Goal: Task Accomplishment & Management: Manage account settings

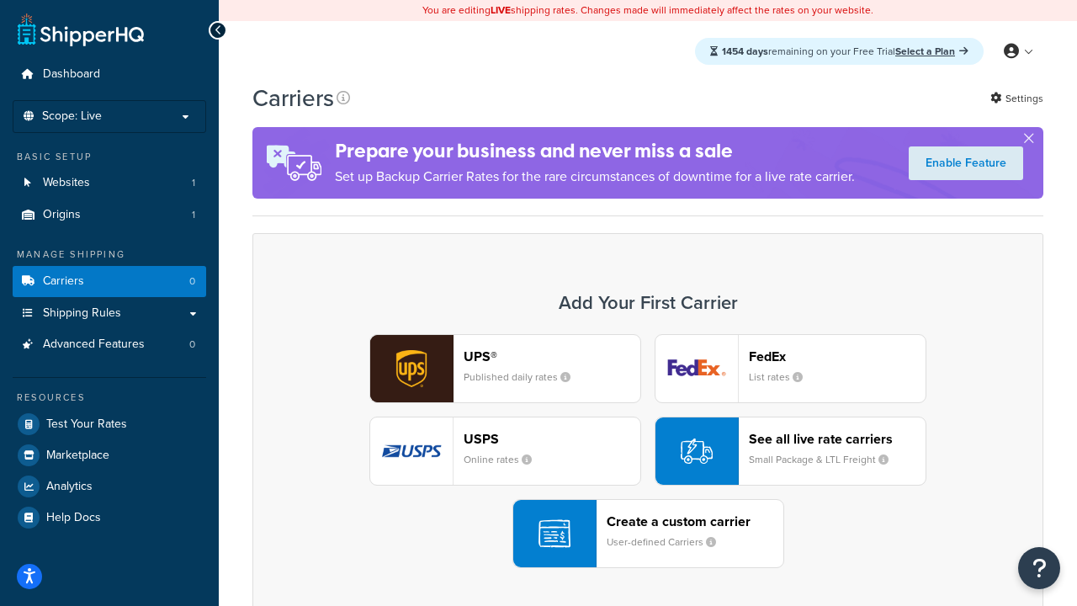
click at [648, 451] on div "UPS® Published daily rates FedEx List rates USPS Online rates See all live rate…" at bounding box center [647, 451] width 755 height 234
click at [837, 356] on header "FedEx" at bounding box center [837, 356] width 177 height 16
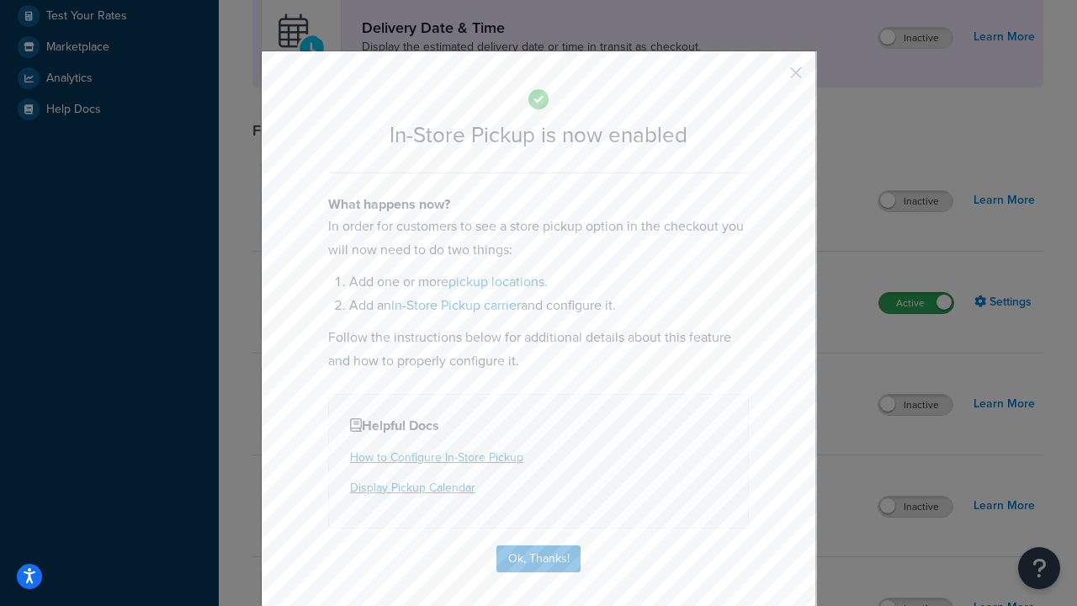
scroll to position [472, 0]
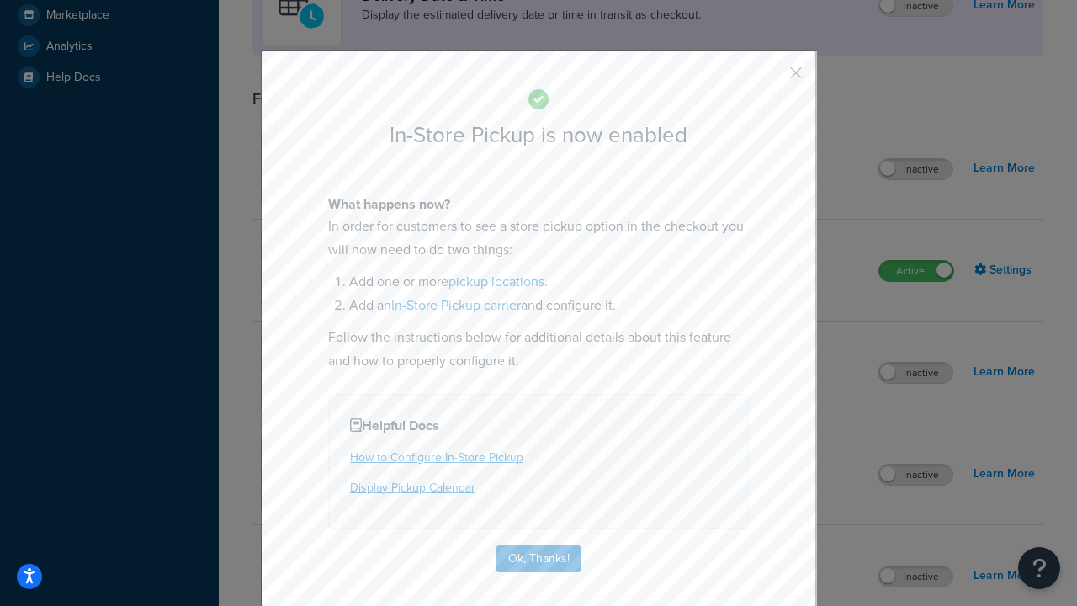
click at [770, 78] on button "button" at bounding box center [771, 79] width 4 height 4
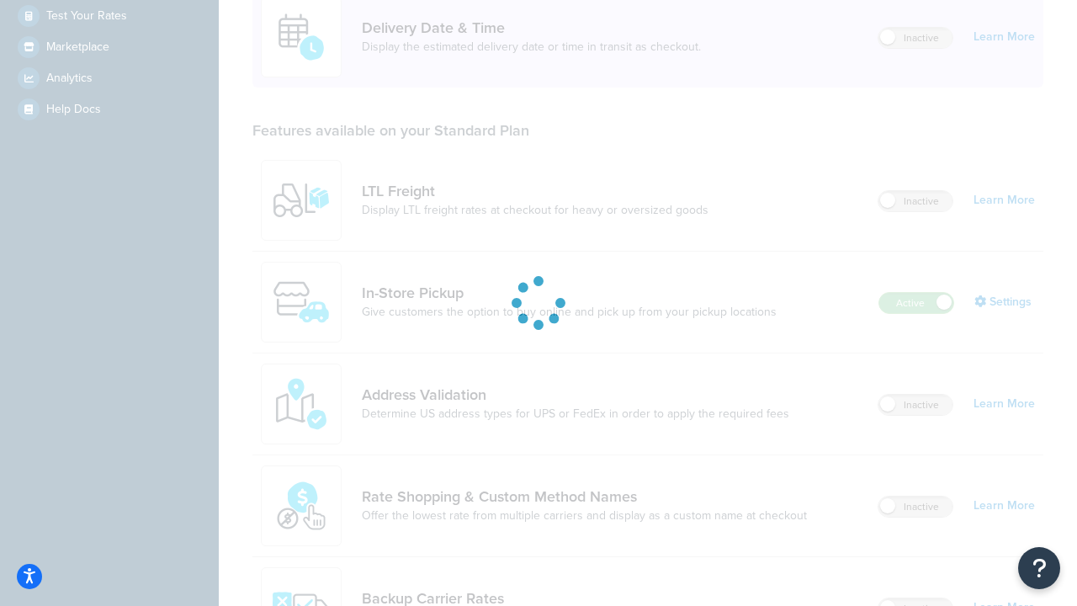
scroll to position [408, 0]
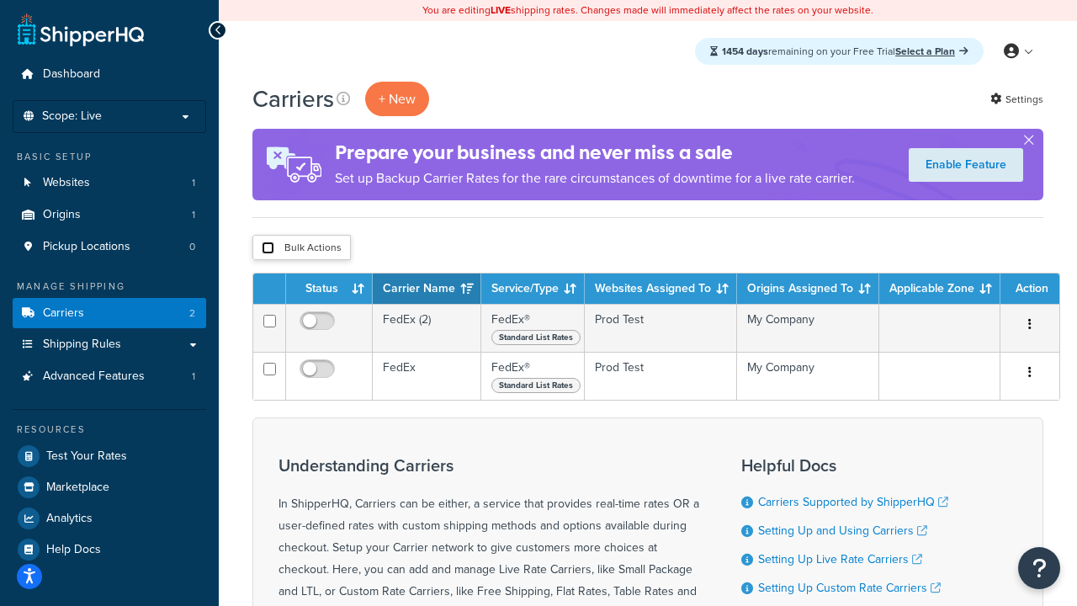
click at [267, 248] on input "checkbox" at bounding box center [268, 247] width 13 height 13
checkbox input "true"
click at [0, 0] on button "Delete" at bounding box center [0, 0] width 0 height 0
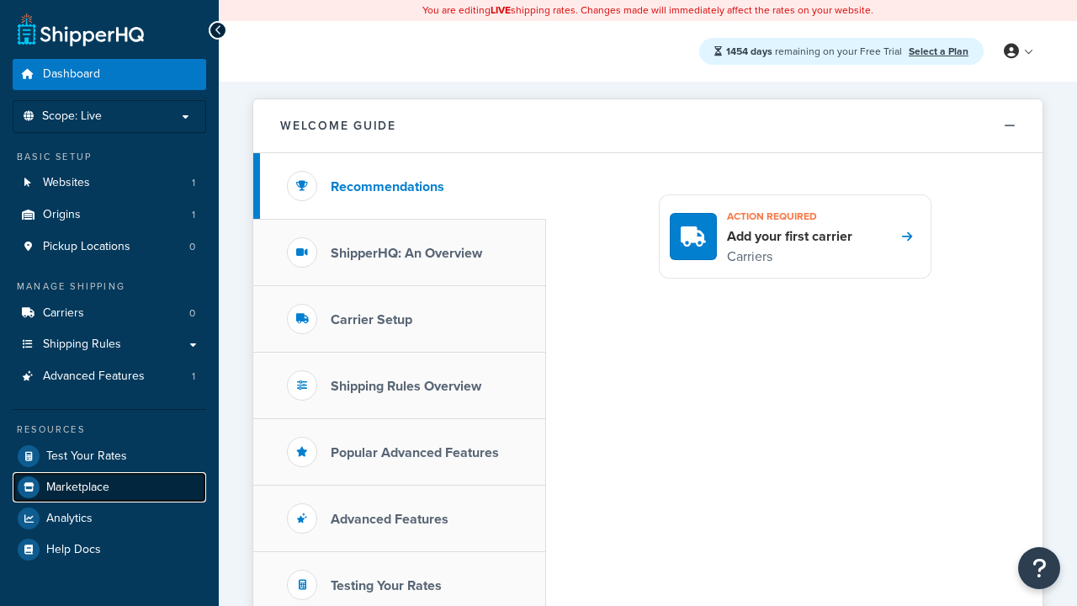
click at [77, 486] on span "Marketplace" at bounding box center [77, 487] width 63 height 14
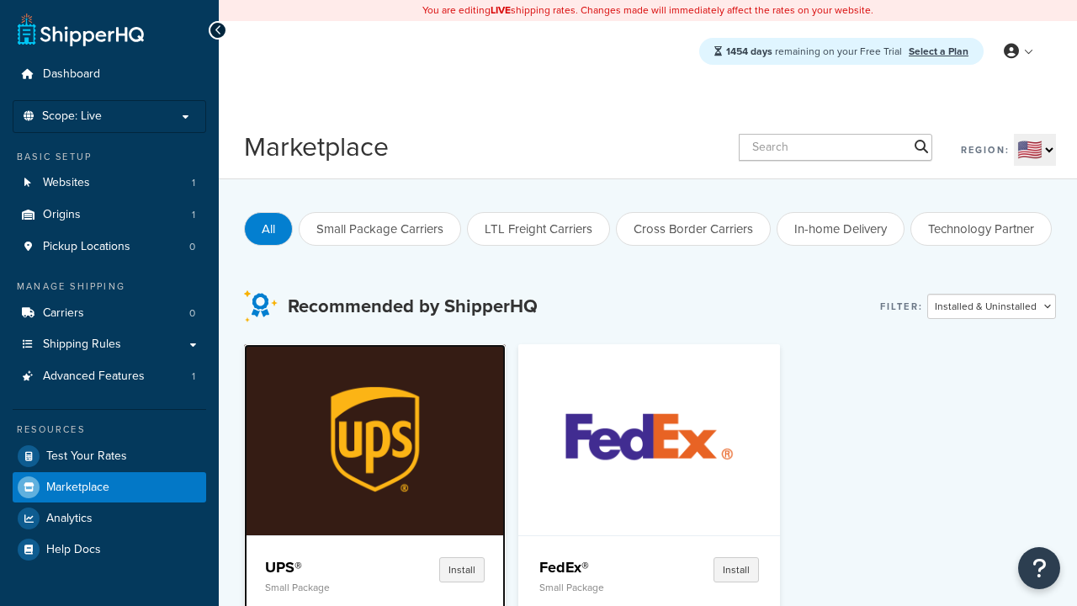
click at [320, 586] on p "Small Package" at bounding box center [321, 587] width 112 height 12
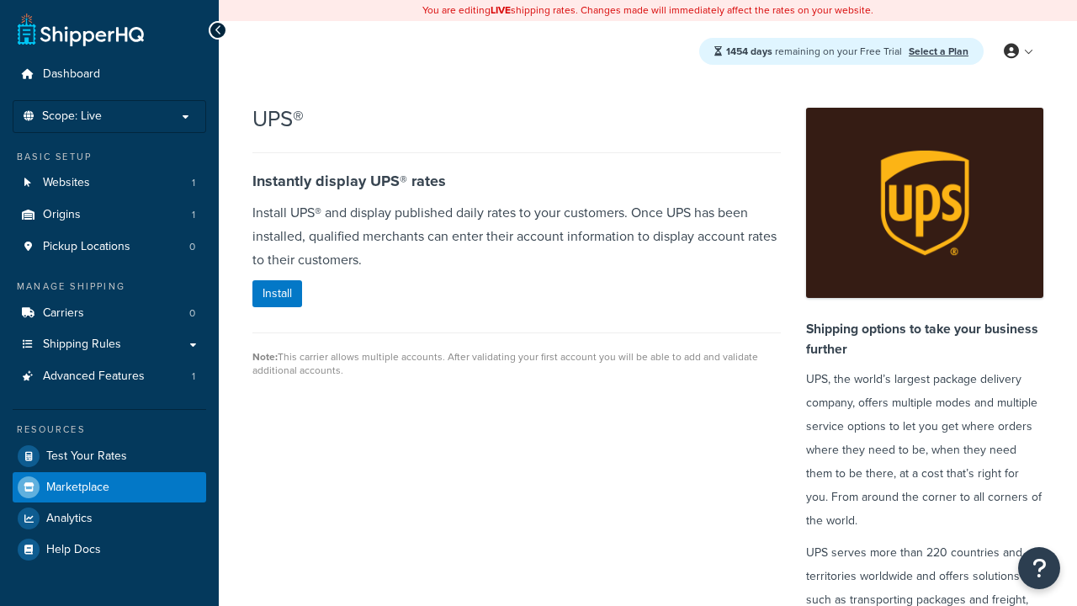
click at [77, 486] on span "Marketplace" at bounding box center [77, 487] width 63 height 14
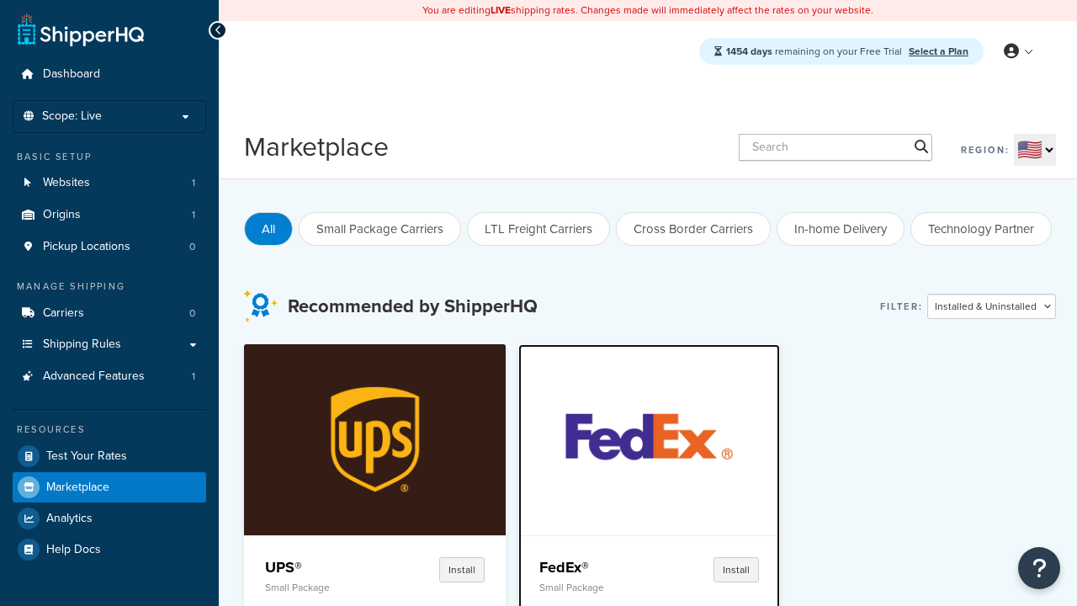
click at [595, 586] on p "Small Package" at bounding box center [595, 587] width 112 height 12
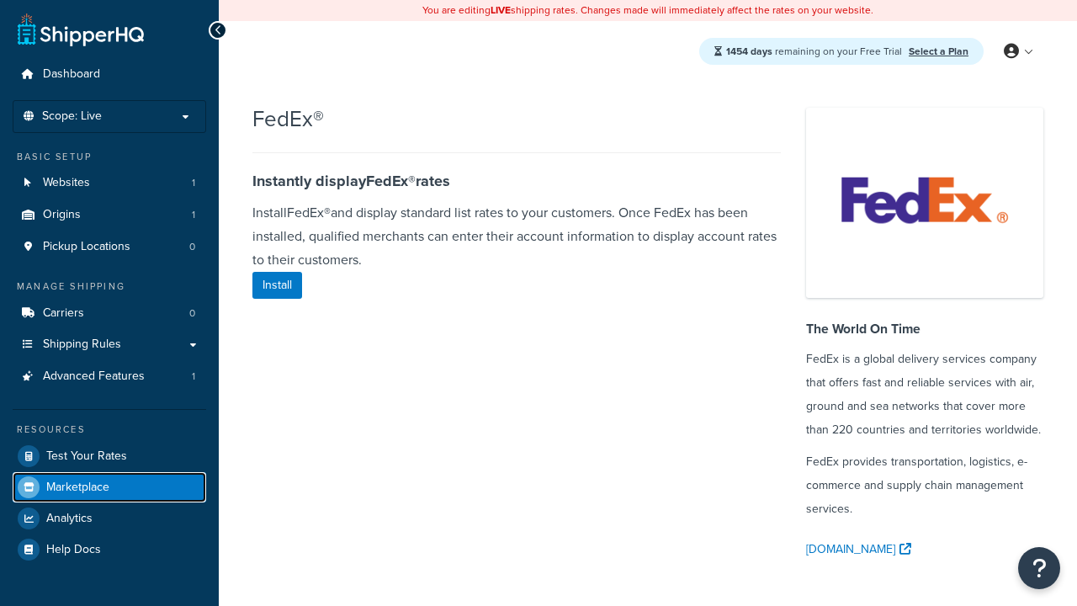
click at [77, 486] on span "Marketplace" at bounding box center [77, 487] width 63 height 14
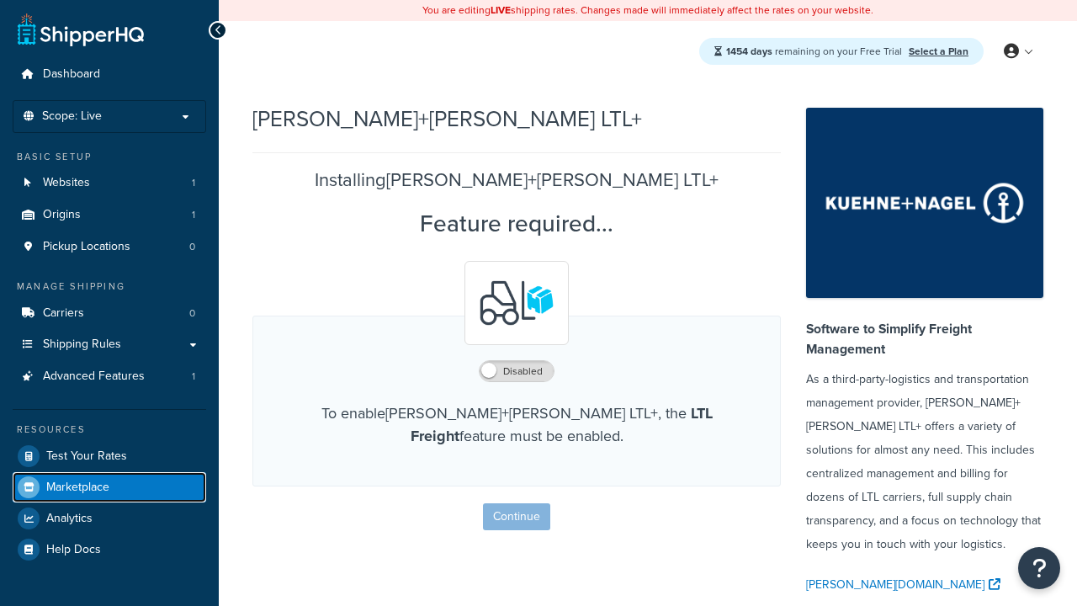
click at [77, 486] on span "Marketplace" at bounding box center [77, 487] width 63 height 14
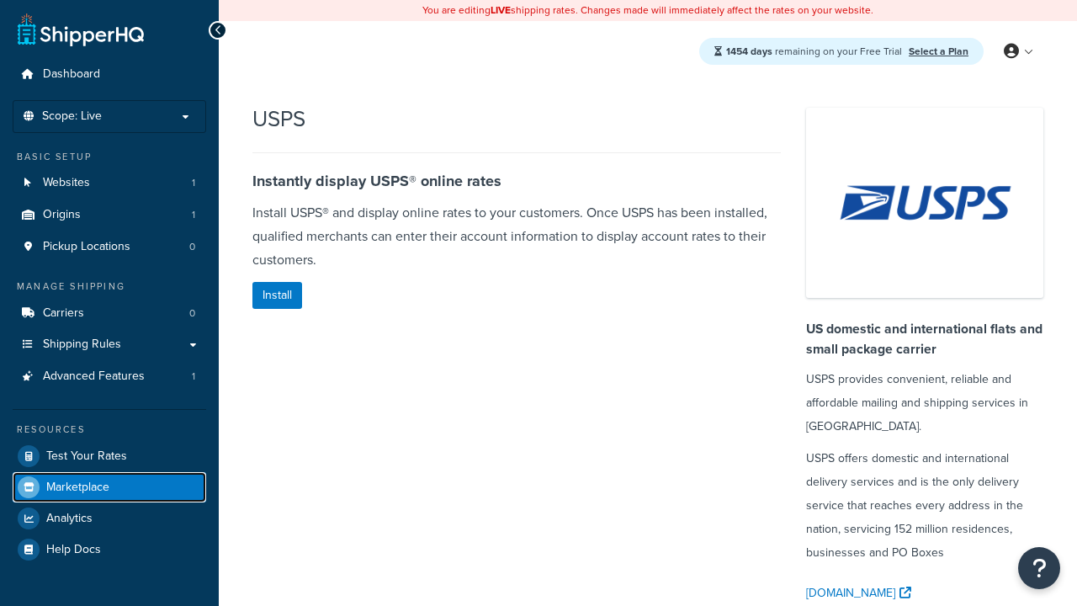
click at [77, 486] on span "Marketplace" at bounding box center [77, 487] width 63 height 14
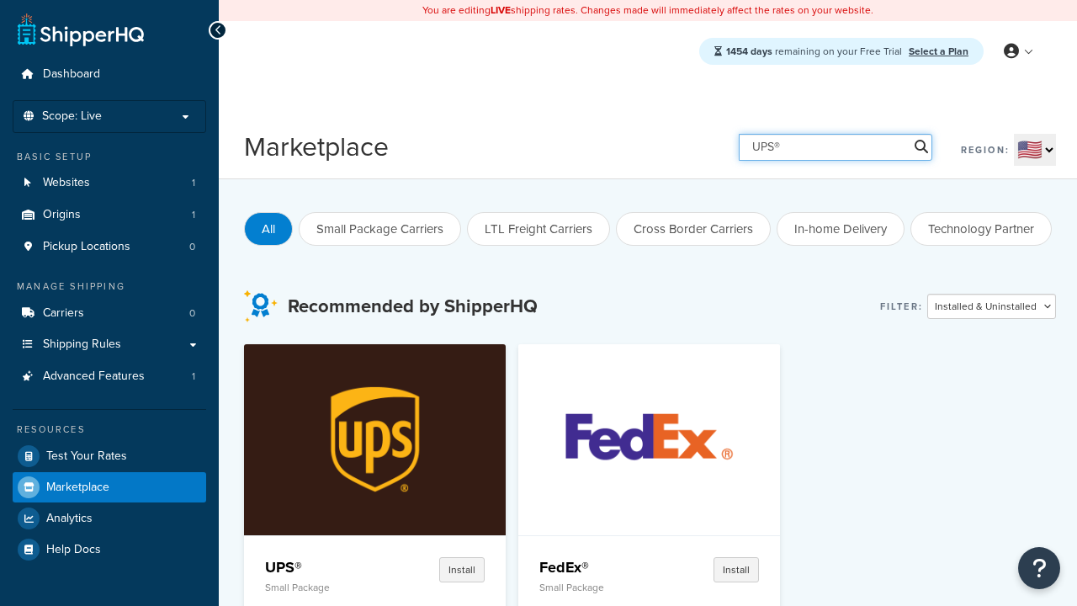
type input "UPS®"
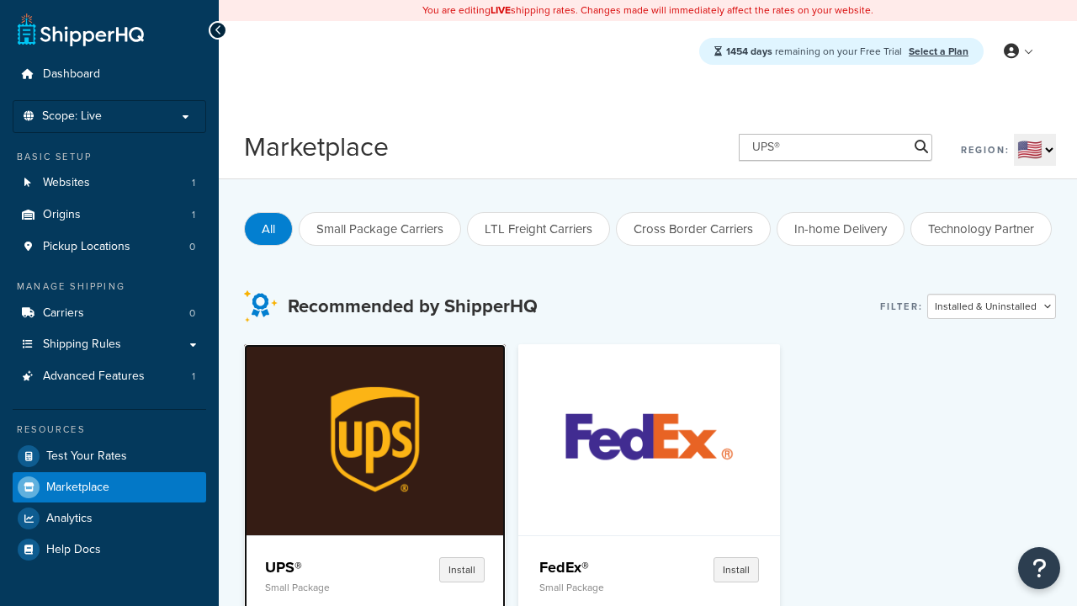
click at [320, 566] on h4 "UPS®" at bounding box center [321, 567] width 112 height 20
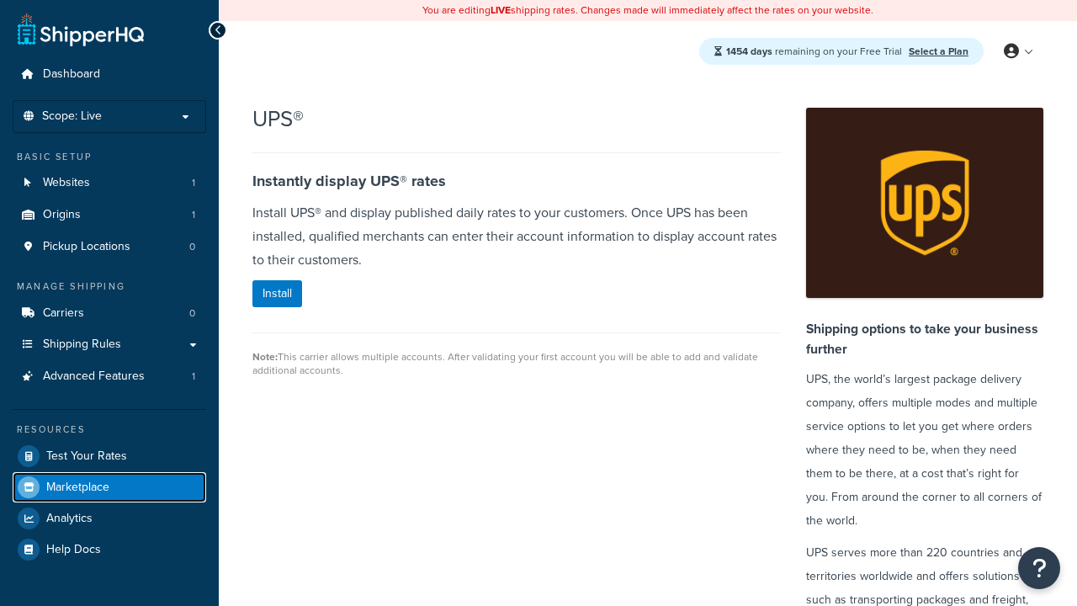
click at [77, 486] on span "Marketplace" at bounding box center [77, 487] width 63 height 14
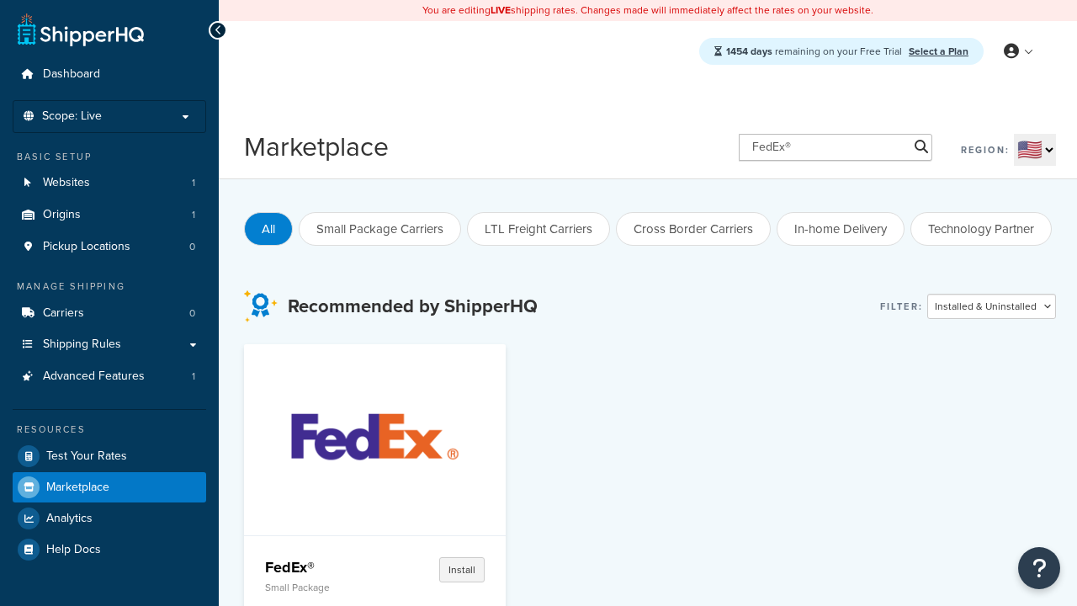
type input "FedEx®"
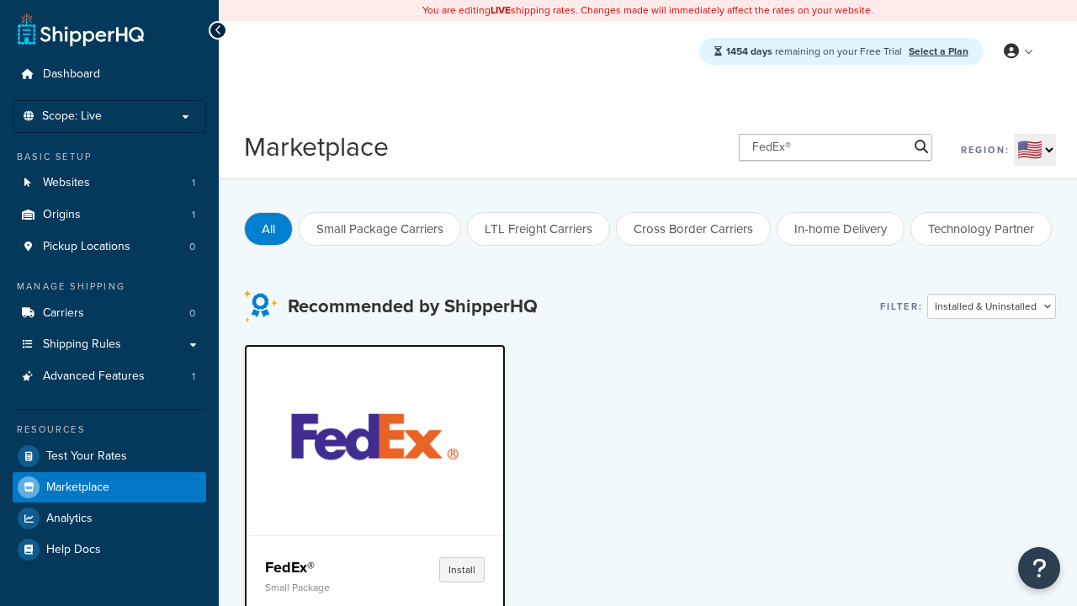
click at [320, 566] on h4 "FedEx®" at bounding box center [321, 567] width 112 height 20
